Goal: Task Accomplishment & Management: Manage account settings

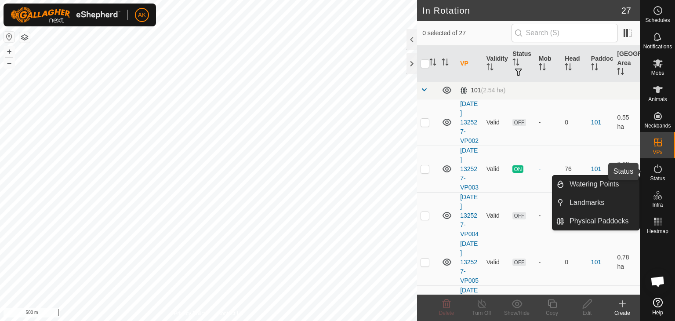
click at [659, 168] on icon at bounding box center [658, 169] width 11 height 11
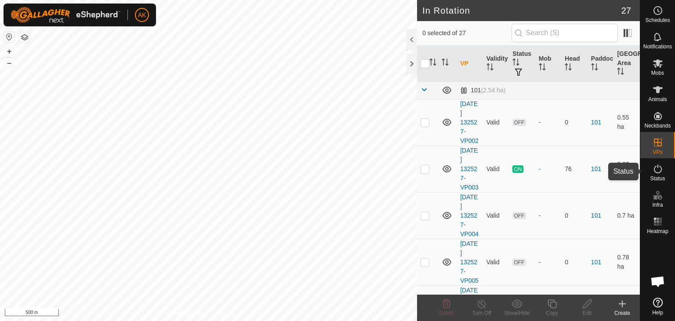
click at [659, 168] on icon at bounding box center [658, 169] width 11 height 11
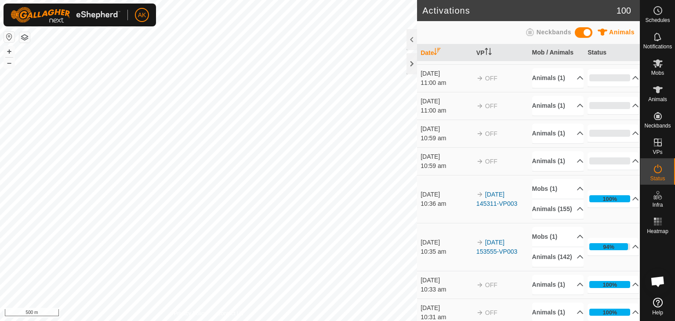
scroll to position [44, 0]
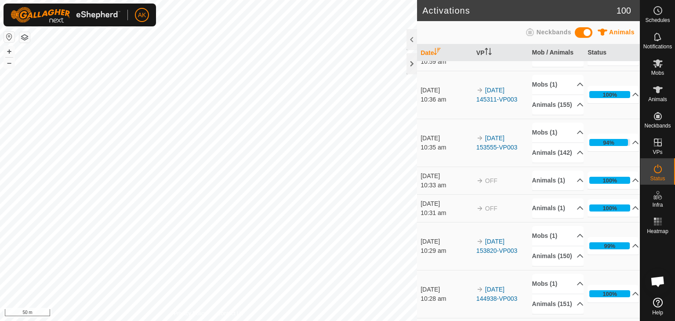
scroll to position [211, 0]
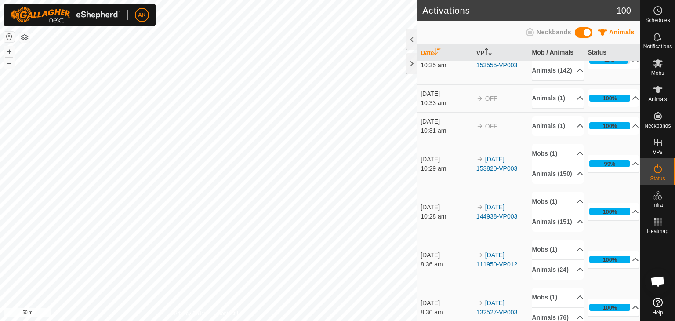
click at [641, 318] on link "Help" at bounding box center [658, 306] width 35 height 25
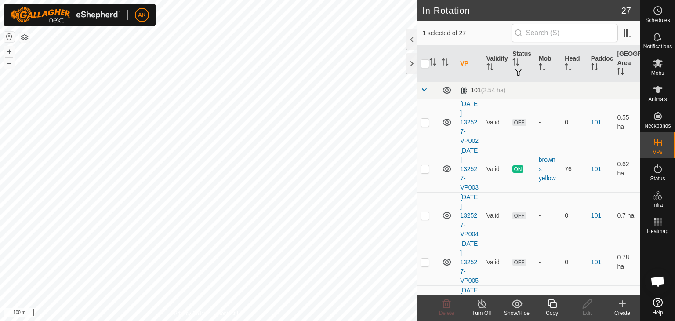
checkbox input "false"
checkbox input "true"
click at [654, 63] on icon at bounding box center [658, 63] width 11 height 11
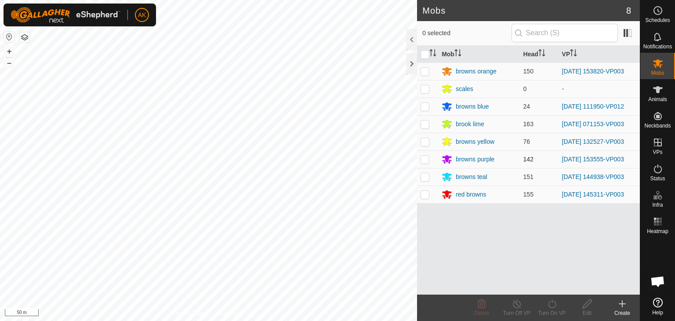
click at [427, 157] on p-checkbox at bounding box center [425, 159] width 9 height 7
checkbox input "true"
click at [551, 309] on div "Turn On VP" at bounding box center [552, 313] width 35 height 8
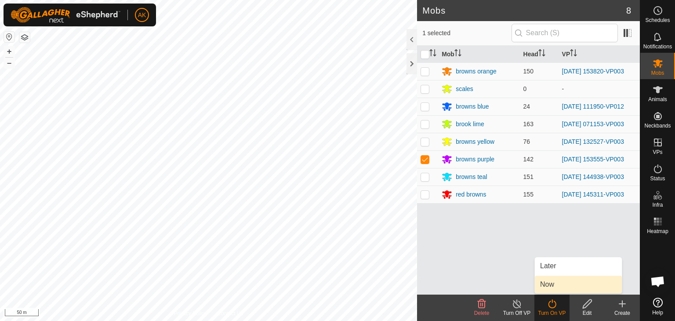
click at [551, 281] on link "Now" at bounding box center [578, 285] width 87 height 18
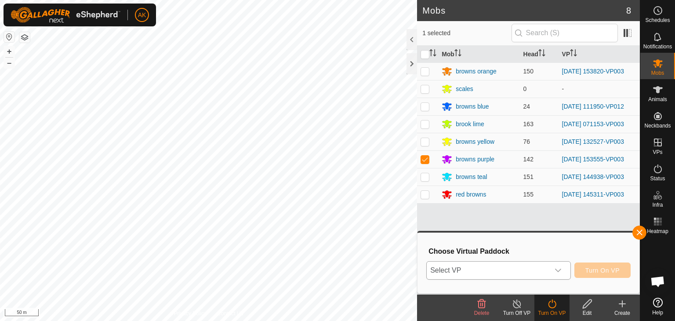
click at [537, 267] on span "Select VP" at bounding box center [488, 271] width 123 height 18
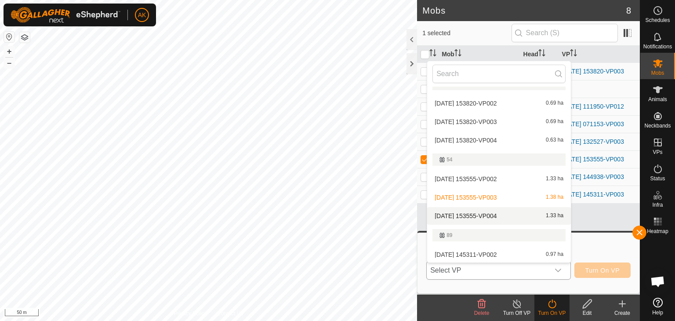
scroll to position [231, 0]
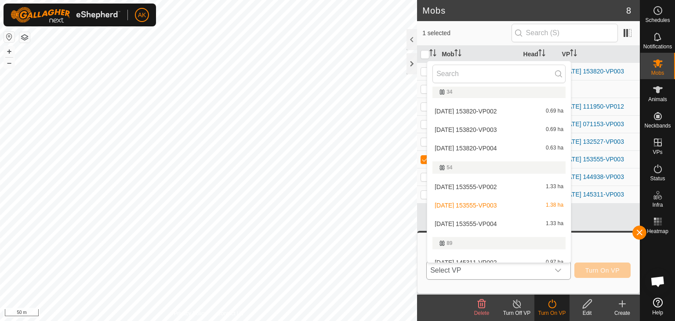
click at [480, 221] on li "[DATE] 153555-VP004 1.33 ha" at bounding box center [499, 224] width 144 height 18
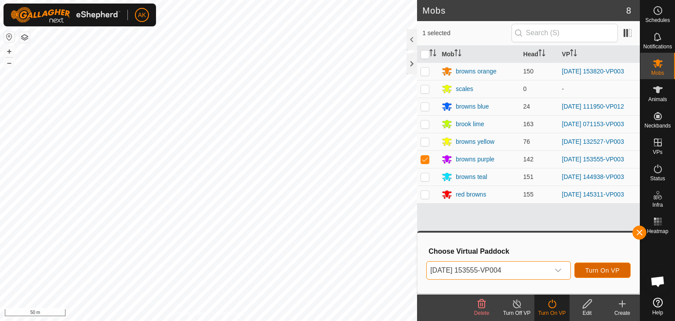
click at [601, 270] on span "Turn On VP" at bounding box center [603, 270] width 34 height 7
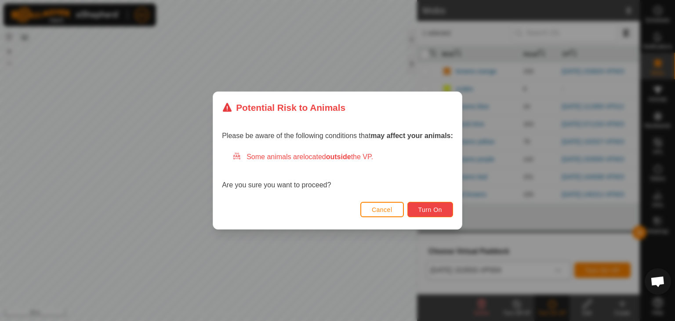
click at [438, 208] on span "Turn On" at bounding box center [431, 209] width 24 height 7
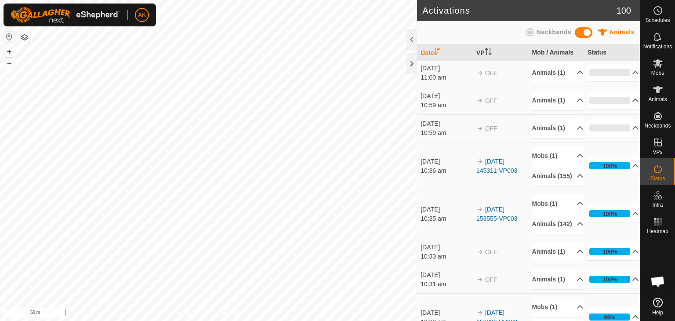
scroll to position [123, 0]
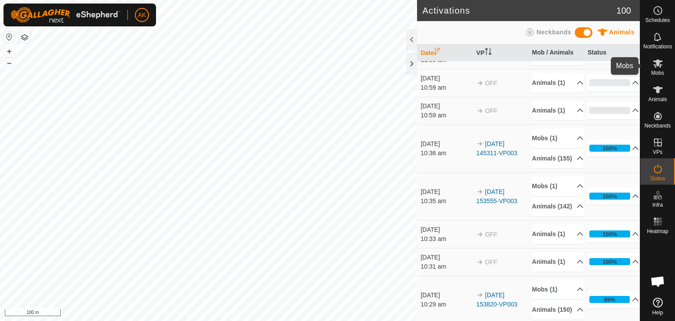
click at [656, 62] on icon at bounding box center [658, 63] width 10 height 8
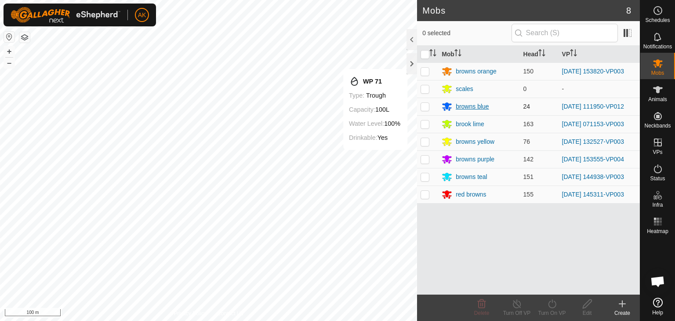
drag, startPoint x: 427, startPoint y: 71, endPoint x: 445, endPoint y: 108, distance: 41.3
click at [427, 71] on p-checkbox at bounding box center [425, 71] width 9 height 7
checkbox input "true"
click at [551, 304] on icon at bounding box center [552, 304] width 11 height 11
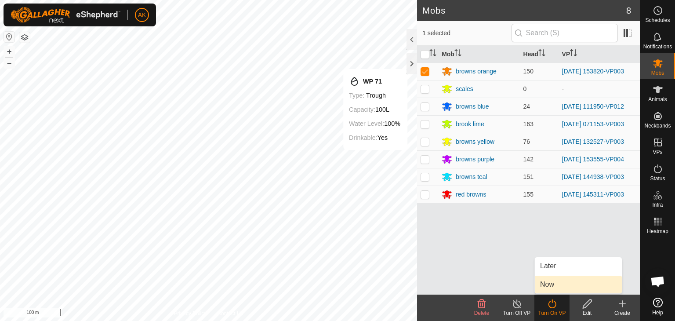
click at [550, 284] on link "Now" at bounding box center [578, 285] width 87 height 18
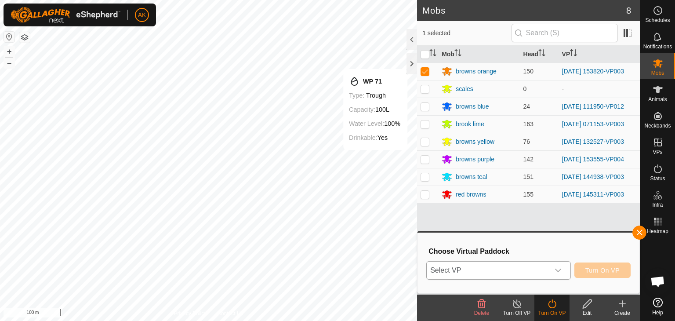
click at [538, 264] on span "Select VP" at bounding box center [488, 271] width 123 height 18
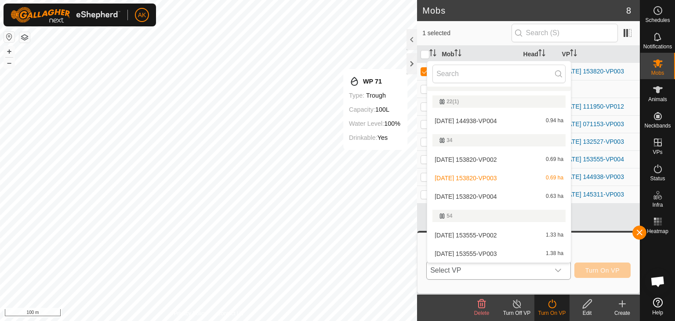
scroll to position [187, 0]
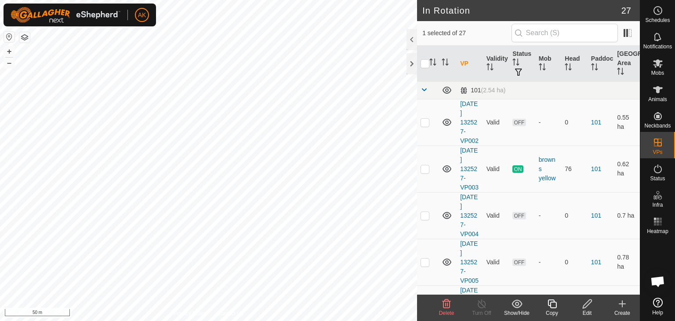
click at [587, 309] on div "Edit" at bounding box center [587, 313] width 35 height 8
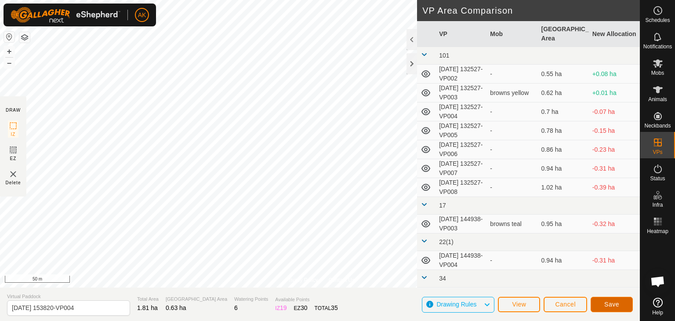
click at [606, 304] on span "Save" at bounding box center [612, 304] width 15 height 7
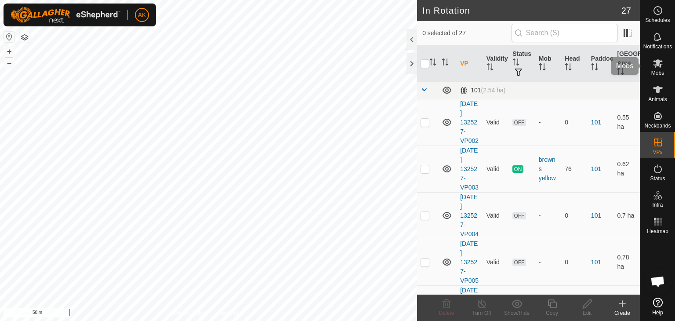
click at [657, 62] on icon at bounding box center [658, 63] width 10 height 8
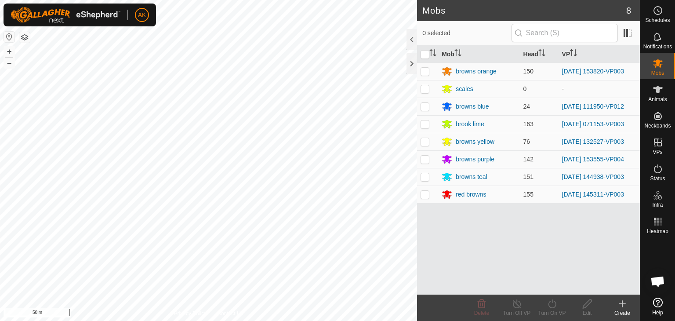
click at [423, 69] on p-checkbox at bounding box center [425, 71] width 9 height 7
checkbox input "true"
click at [552, 303] on icon at bounding box center [552, 304] width 11 height 11
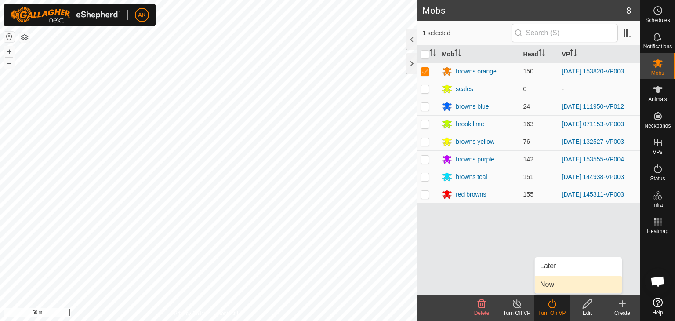
click at [539, 282] on link "Now" at bounding box center [578, 285] width 87 height 18
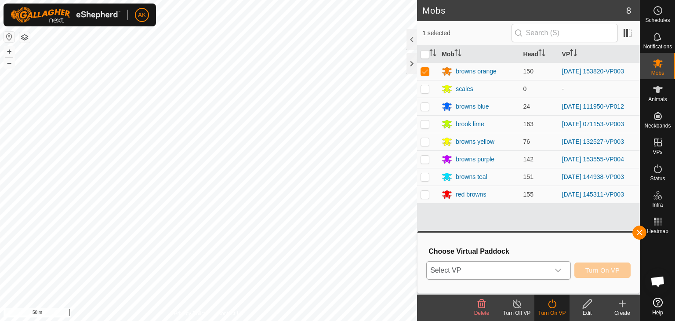
click at [507, 270] on span "Select VP" at bounding box center [488, 271] width 123 height 18
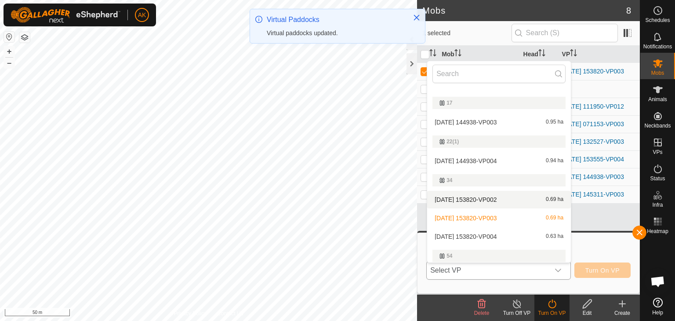
scroll to position [143, 0]
click at [486, 235] on li "[DATE] 153820-VP004 0.63 ha" at bounding box center [499, 236] width 144 height 18
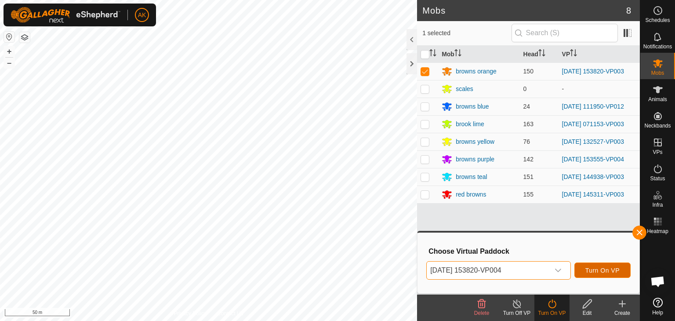
click at [591, 269] on span "Turn On VP" at bounding box center [603, 270] width 34 height 7
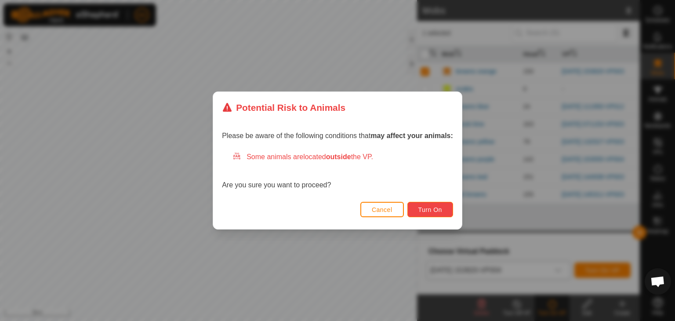
click at [442, 206] on span "Turn On" at bounding box center [431, 209] width 24 height 7
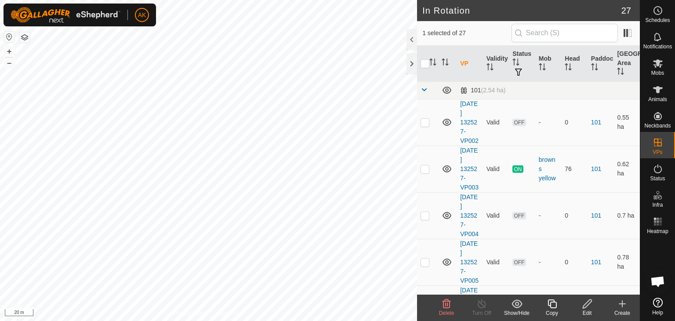
click at [588, 303] on icon at bounding box center [587, 304] width 11 height 11
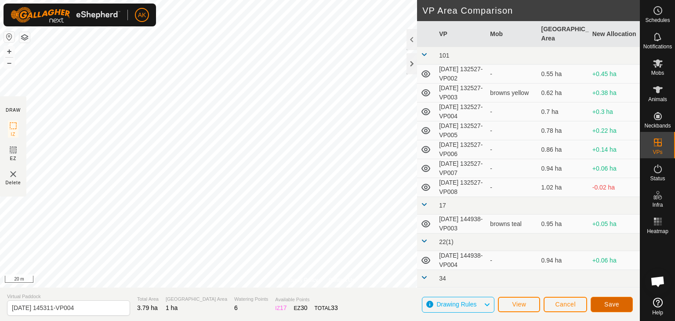
click at [617, 306] on span "Save" at bounding box center [612, 304] width 15 height 7
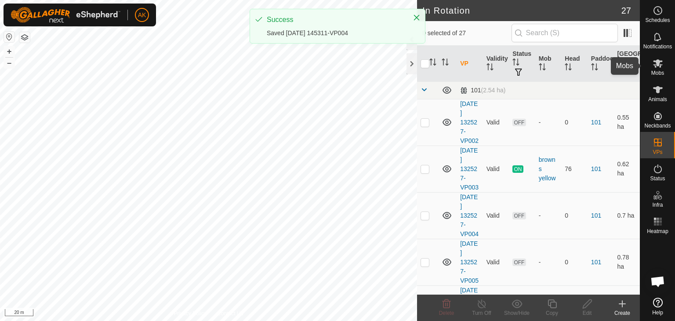
click at [656, 59] on icon at bounding box center [658, 63] width 11 height 11
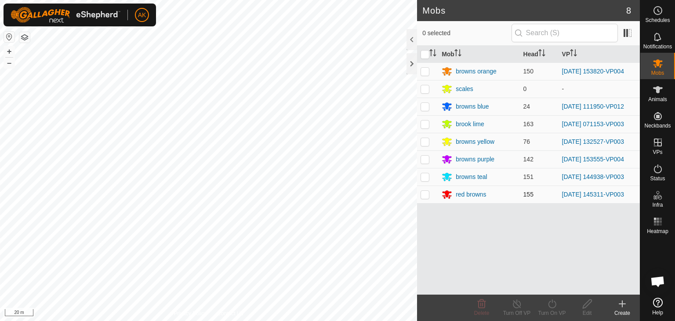
click at [427, 195] on p-checkbox at bounding box center [425, 194] width 9 height 7
checkbox input "true"
click at [550, 307] on icon at bounding box center [552, 304] width 11 height 11
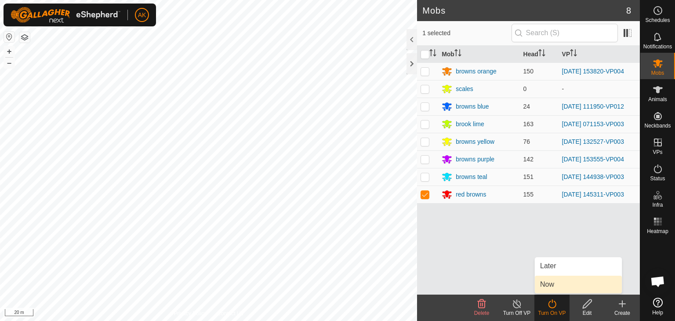
click at [555, 287] on link "Now" at bounding box center [578, 285] width 87 height 18
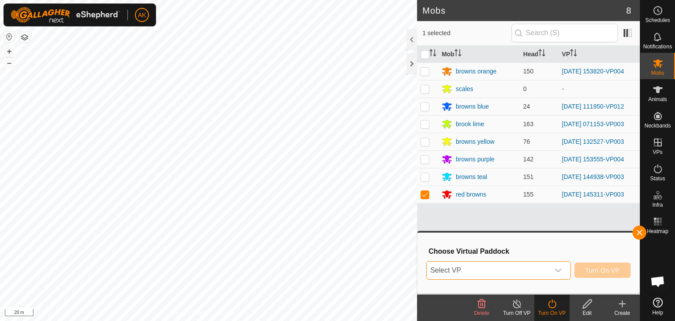
click at [541, 273] on span "Select VP" at bounding box center [488, 271] width 123 height 18
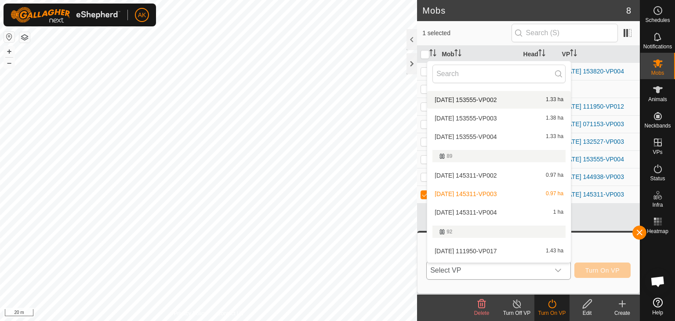
scroll to position [319, 0]
click at [487, 211] on li "[DATE] 145311-VP004 1 ha" at bounding box center [499, 212] width 144 height 18
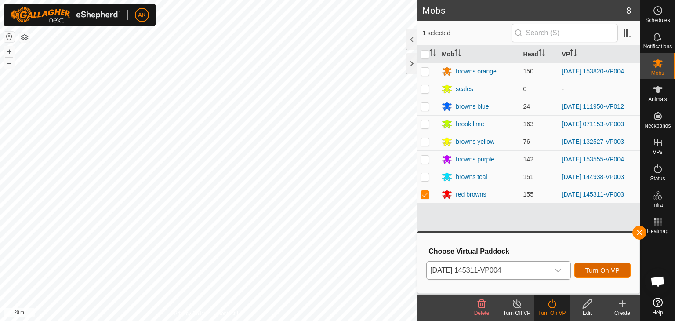
click at [607, 269] on span "Turn On VP" at bounding box center [603, 270] width 34 height 7
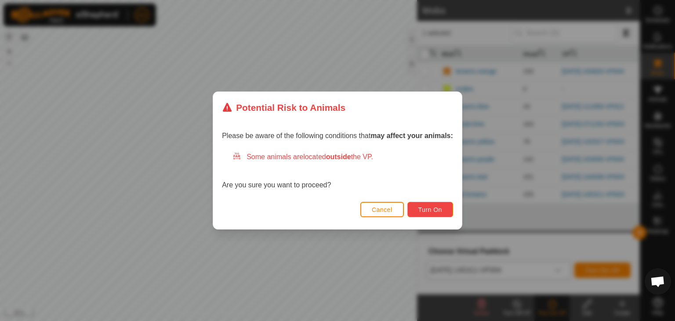
click at [420, 211] on span "Turn On" at bounding box center [431, 209] width 24 height 7
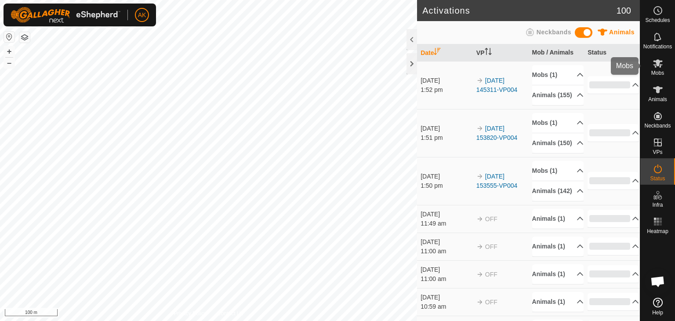
click at [659, 65] on icon at bounding box center [658, 63] width 11 height 11
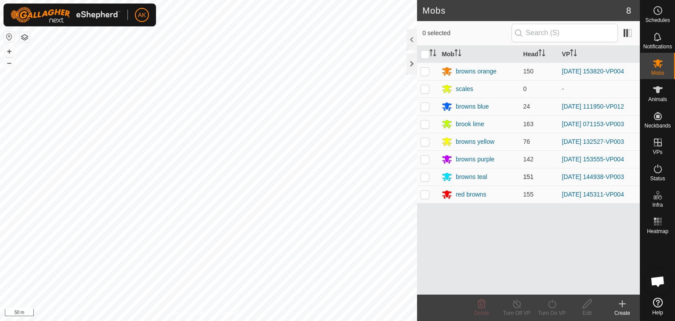
click at [424, 175] on p-checkbox at bounding box center [425, 176] width 9 height 7
checkbox input "true"
click at [555, 306] on icon at bounding box center [552, 303] width 8 height 9
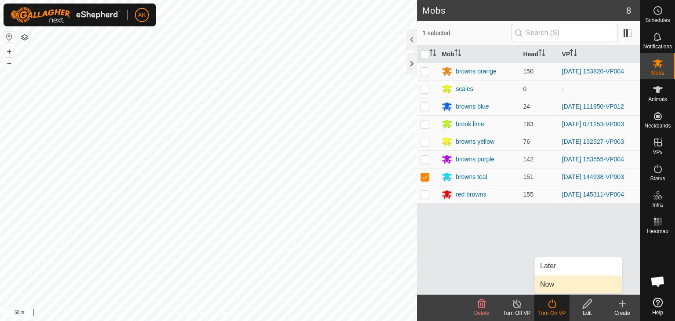
click at [565, 284] on link "Now" at bounding box center [578, 285] width 87 height 18
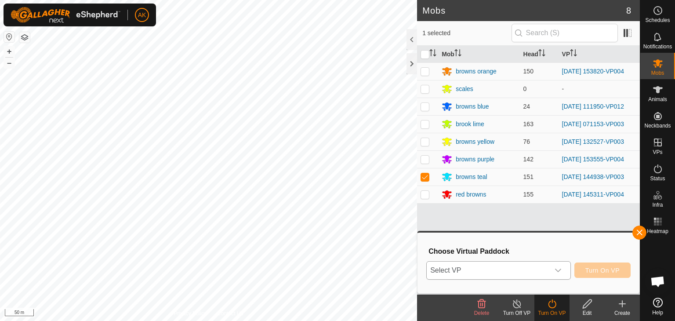
click at [527, 271] on span "Select VP" at bounding box center [488, 271] width 123 height 18
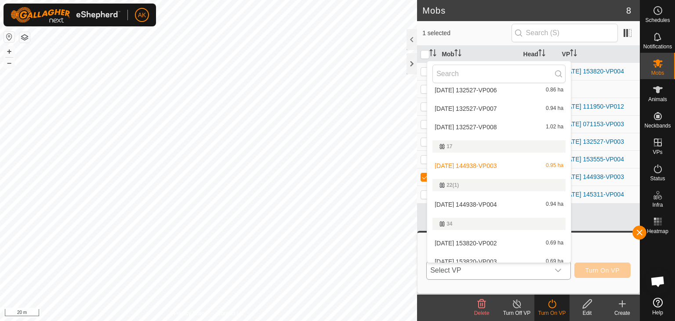
scroll to position [107, 0]
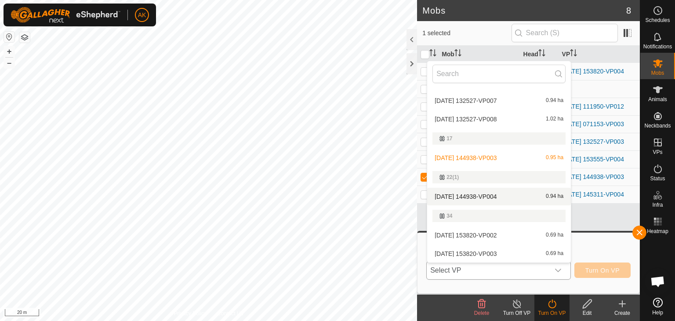
click at [454, 169] on body "AK Schedules Notifications Mobs Animals Neckbands VPs Status Infra Heatmap Help…" at bounding box center [337, 160] width 675 height 321
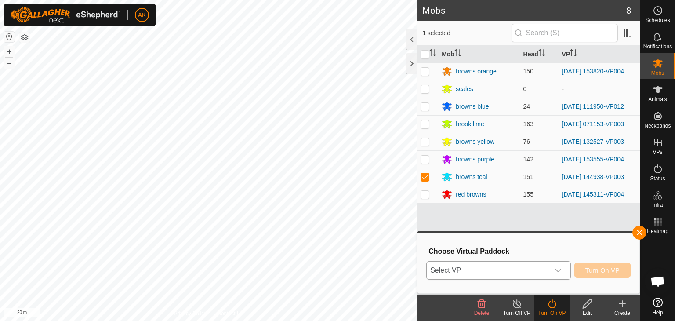
click at [561, 271] on icon "dropdown trigger" at bounding box center [558, 270] width 7 height 7
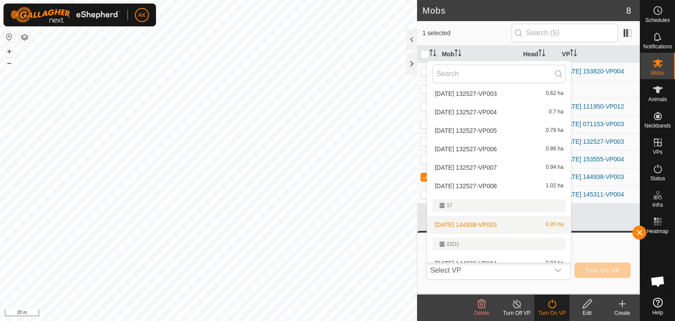
scroll to position [55, 0]
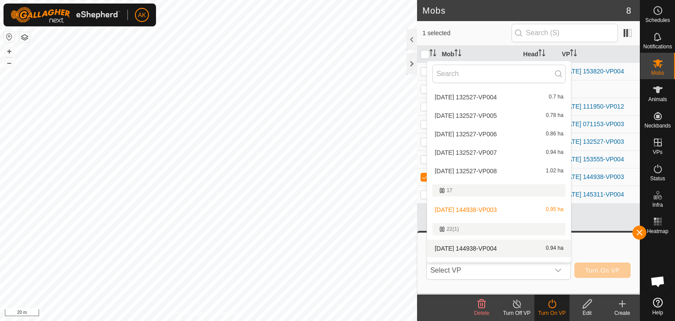
click at [484, 246] on li "[DATE] 144938-VP004 0.94 ha" at bounding box center [499, 249] width 144 height 18
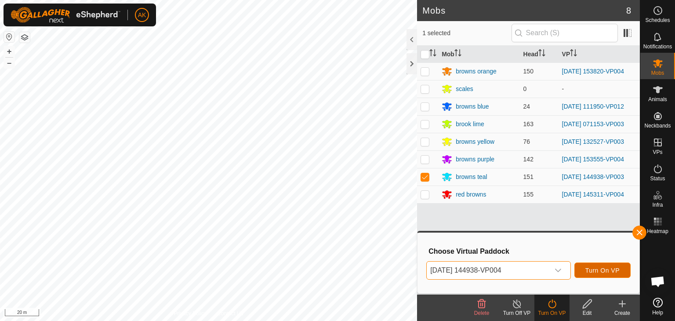
click at [591, 271] on span "Turn On VP" at bounding box center [603, 270] width 34 height 7
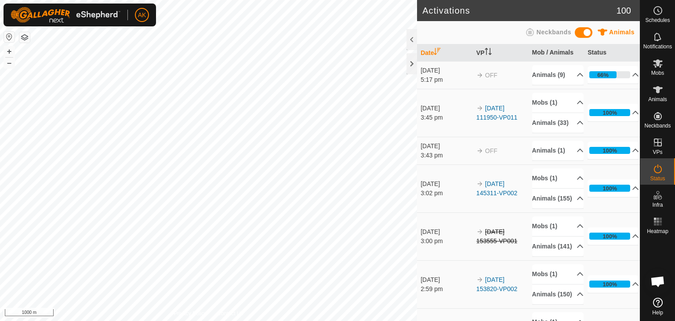
scroll to position [926, 0]
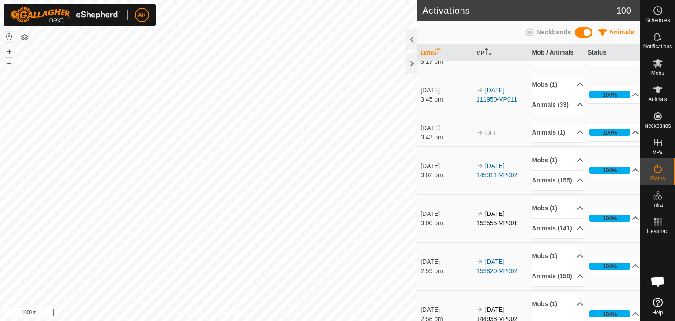
click at [577, 60] on icon at bounding box center [580, 56] width 7 height 7
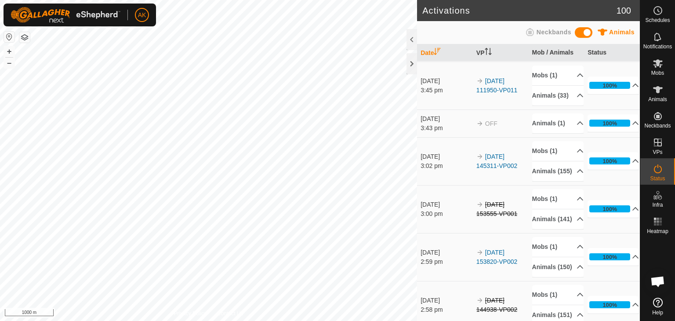
scroll to position [1101, 0]
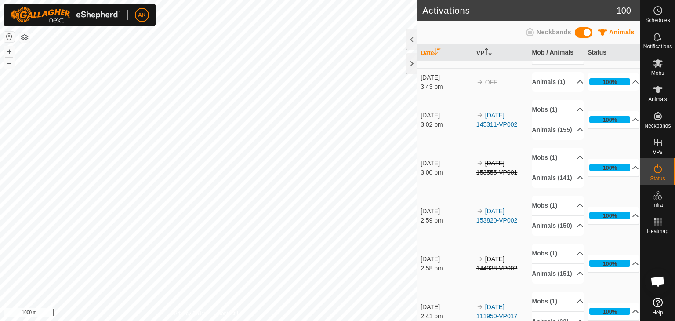
drag, startPoint x: 554, startPoint y: 192, endPoint x: 455, endPoint y: 169, distance: 101.0
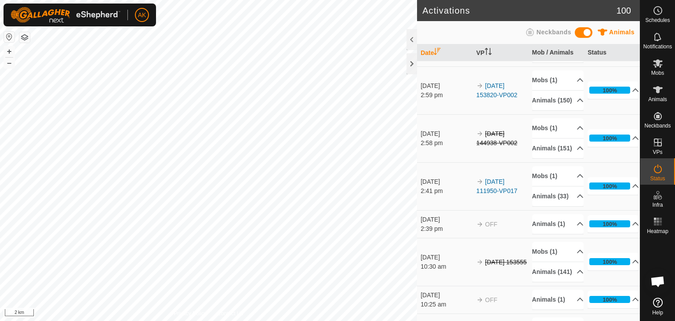
click at [419, 321] on html "AK Schedules Notifications Mobs Animals Neckbands VPs Status Infra Heatmap Help…" at bounding box center [337, 160] width 675 height 321
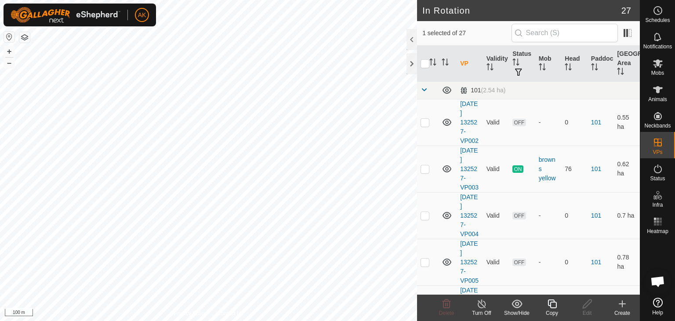
click at [482, 298] on div "Turn Off" at bounding box center [481, 308] width 35 height 26
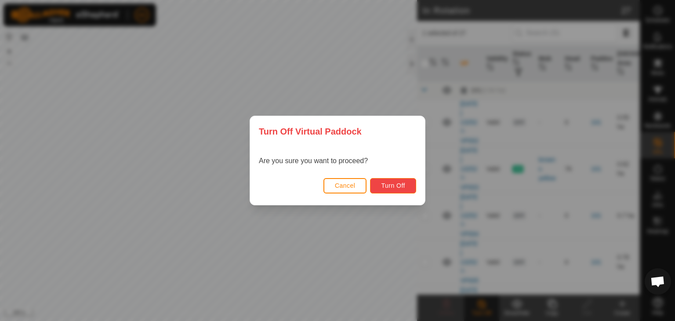
click at [401, 181] on button "Turn Off" at bounding box center [393, 185] width 46 height 15
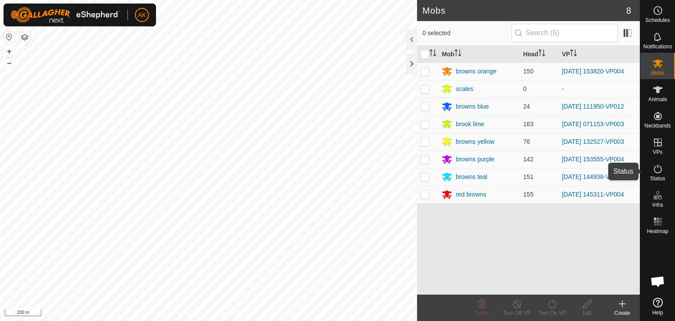
click at [658, 169] on icon at bounding box center [658, 169] width 11 height 11
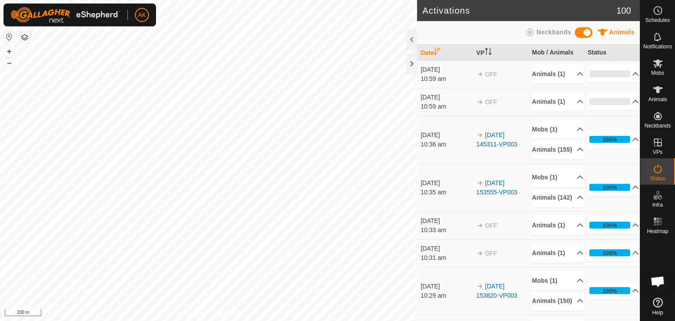
scroll to position [308, 0]
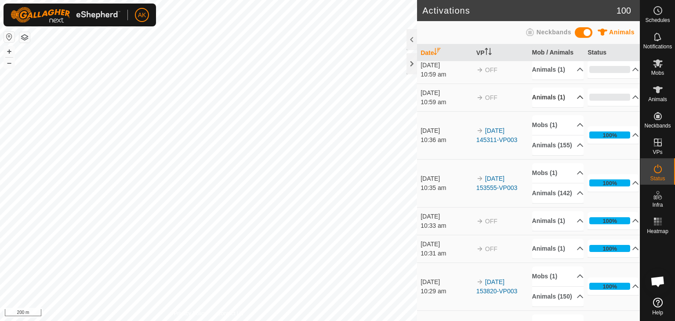
click at [545, 107] on p-accordion-header "Animals (1)" at bounding box center [557, 98] width 51 height 20
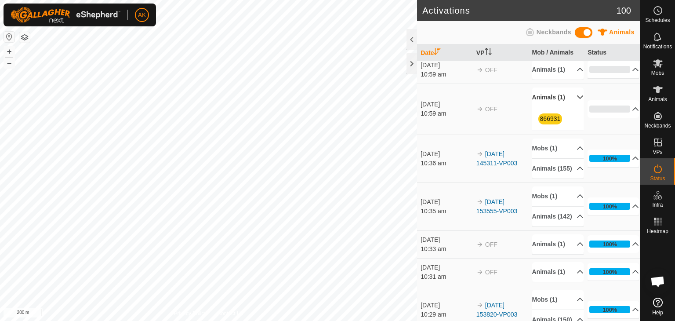
scroll to position [220, 0]
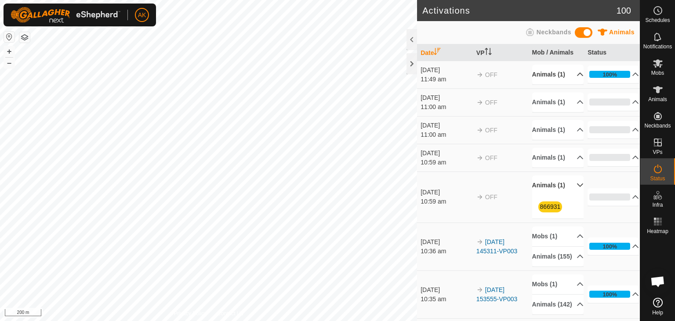
click at [547, 84] on p-accordion-header "Animals (1)" at bounding box center [557, 75] width 51 height 20
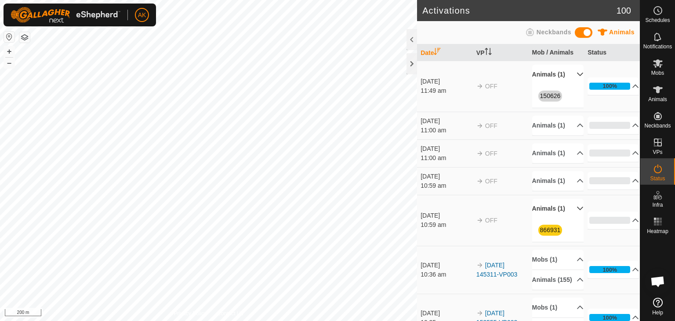
click at [547, 84] on p-accordion-header "Animals (1)" at bounding box center [557, 75] width 51 height 20
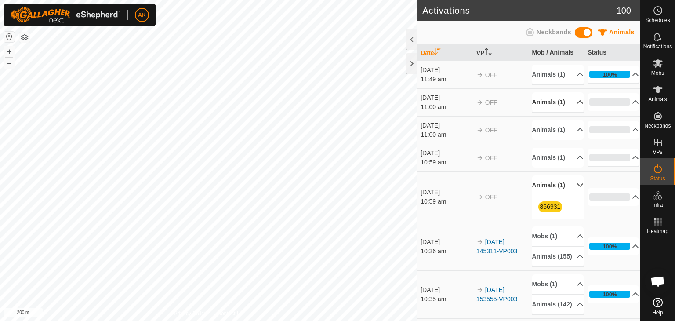
click at [547, 112] on p-accordion-header "Animals (1)" at bounding box center [557, 102] width 51 height 20
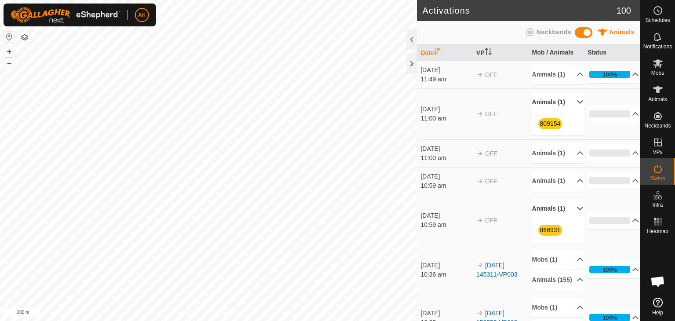
click at [547, 112] on p-accordion-header "Animals (1)" at bounding box center [557, 102] width 51 height 20
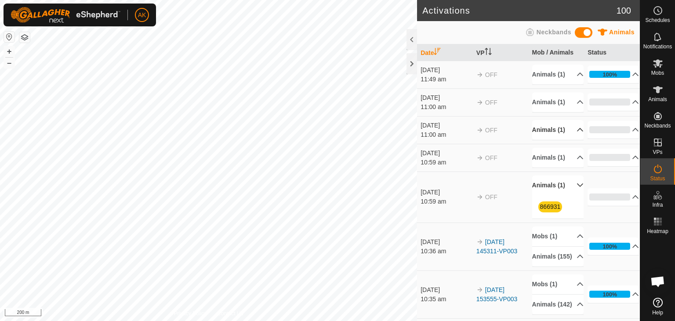
click at [547, 140] on p-accordion-header "Animals (1)" at bounding box center [557, 130] width 51 height 20
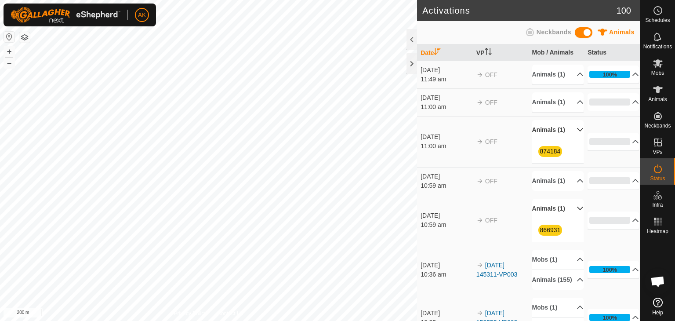
click at [547, 140] on p-accordion-header "Animals (1)" at bounding box center [557, 130] width 51 height 20
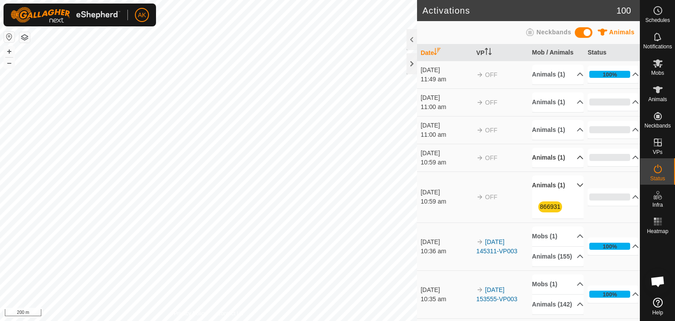
click at [547, 168] on p-accordion-header "Animals (1)" at bounding box center [557, 158] width 51 height 20
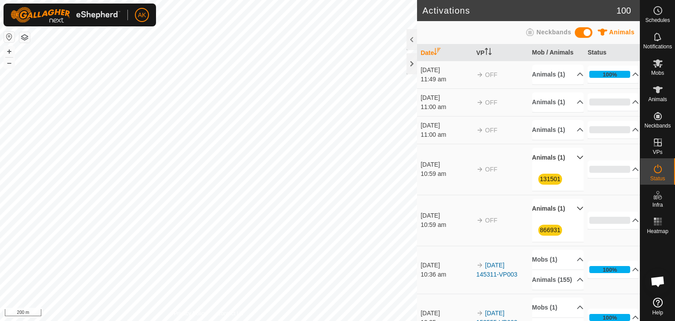
click at [547, 168] on p-accordion-header "Animals (1)" at bounding box center [557, 158] width 51 height 20
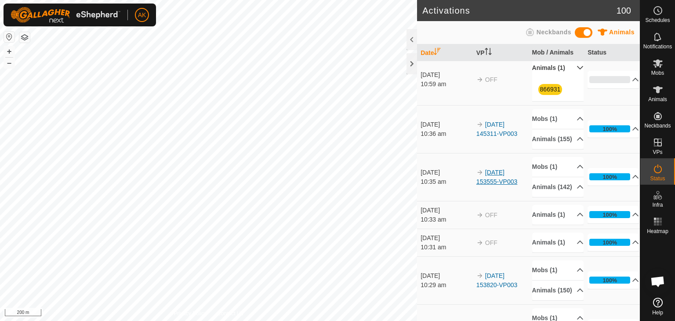
scroll to position [352, 0]
